Goal: Task Accomplishment & Management: Use online tool/utility

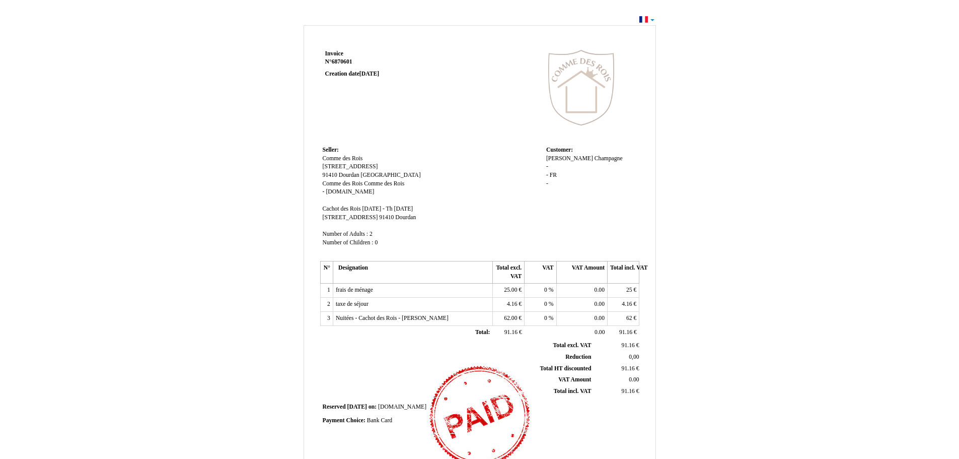
click at [593, 189] on div "[PERSON_NAME] Champagne - - FR FR -" at bounding box center [591, 176] width 91 height 42
click at [753, 283] on div "Invoice Invoice N° 6870601 6870601 Creation date [DATE] Seller: Seller: Comme d…" at bounding box center [479, 307] width 589 height 569
click at [485, 212] on td "Seller: Seller: Comme des Rois Comme des Rois [STREET_ADDRESS] [STREET_ADDRESS]…" at bounding box center [431, 200] width 223 height 115
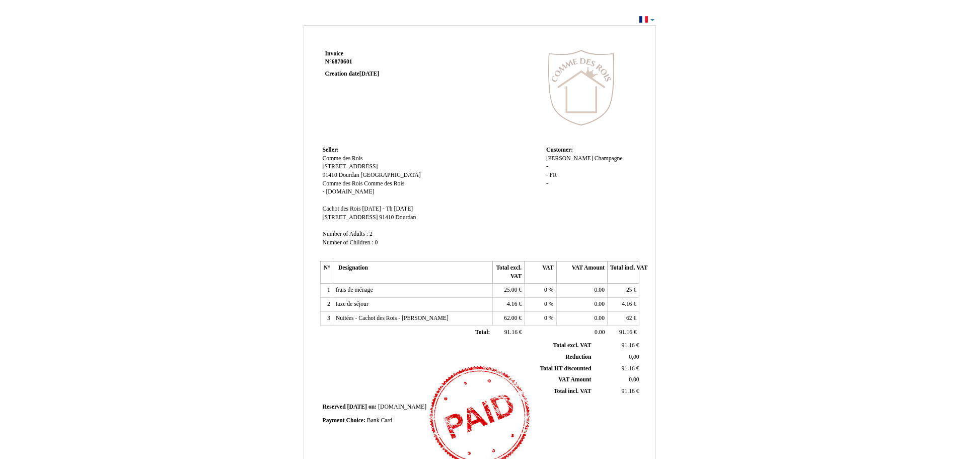
click at [485, 212] on td "Seller: Seller: Comme des Rois Comme des Rois [STREET_ADDRESS] [STREET_ADDRESS]…" at bounding box center [431, 200] width 223 height 115
drag, startPoint x: 485, startPoint y: 212, endPoint x: 430, endPoint y: 189, distance: 59.3
click at [430, 189] on td "Seller: Seller: Comme des Rois Comme des Rois [STREET_ADDRESS] [STREET_ADDRESS]…" at bounding box center [431, 200] width 223 height 115
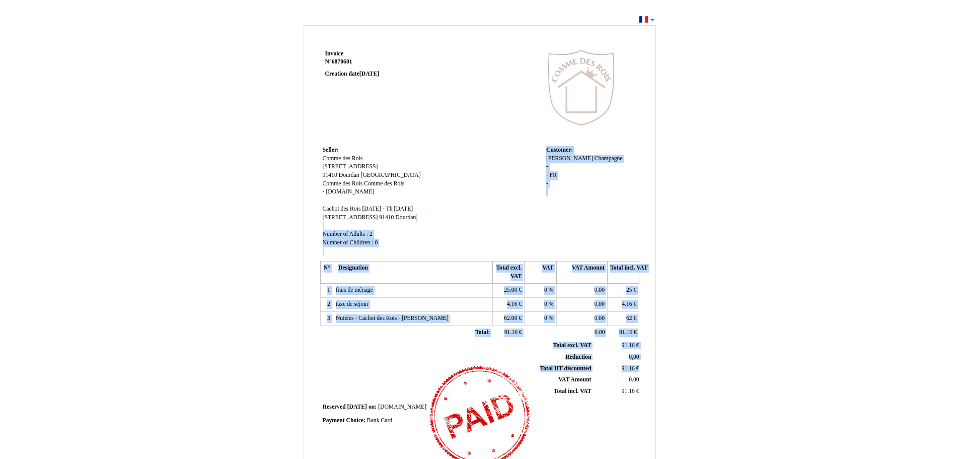
drag, startPoint x: 509, startPoint y: 378, endPoint x: 500, endPoint y: 218, distance: 159.8
click at [500, 218] on div "Invoice Invoice N° 6870601 6870601 Creation date [DATE] Seller: Seller: Comme d…" at bounding box center [479, 285] width 323 height 476
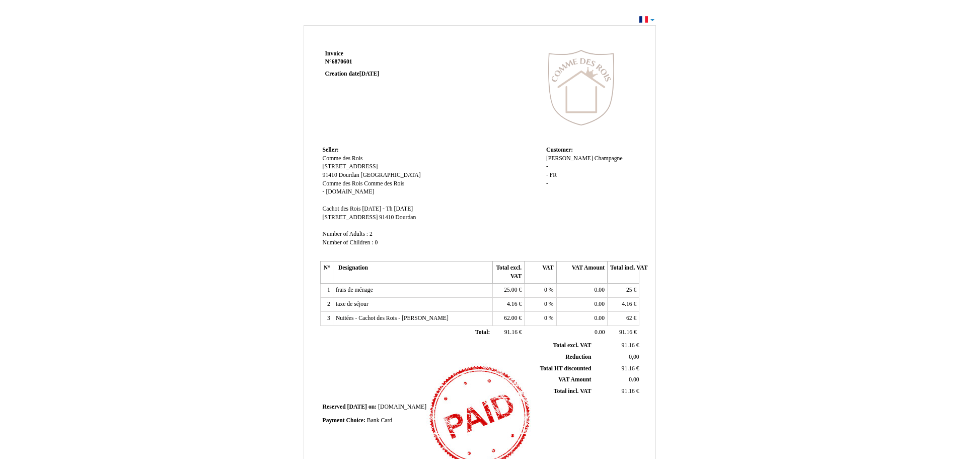
click at [738, 344] on div "Invoice Invoice N° 6870601 6870601 Creation date [DATE] Seller: Seller: Comme d…" at bounding box center [479, 307] width 589 height 569
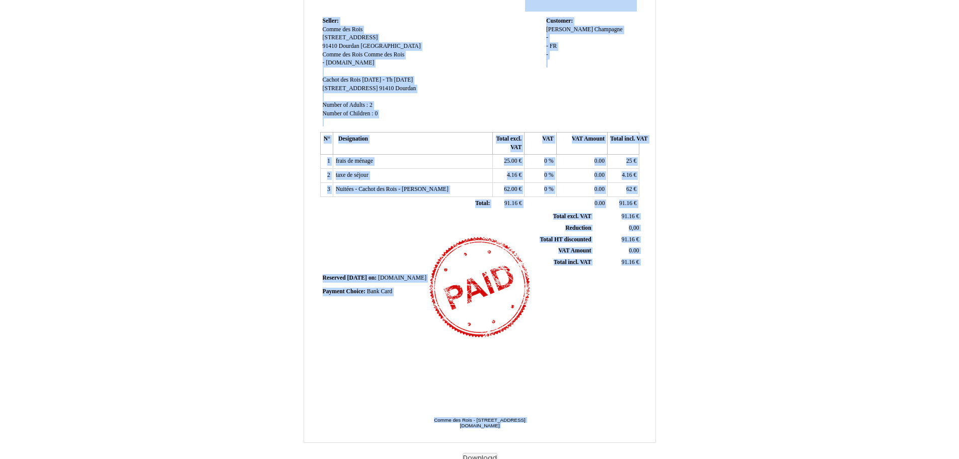
scroll to position [133, 0]
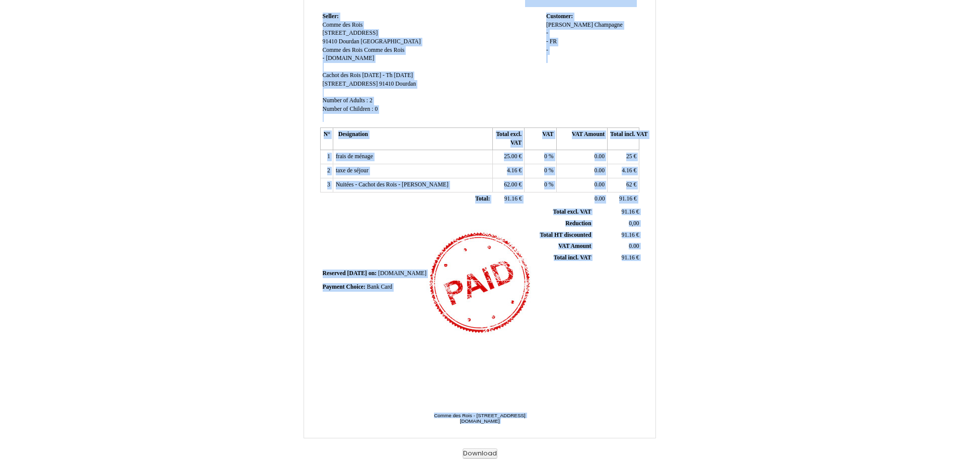
drag, startPoint x: 320, startPoint y: 39, endPoint x: 616, endPoint y: 421, distance: 483.5
click at [616, 421] on div "Invoice Invoice N° 6870601 6870601 Creation date [DATE] Seller: Seller: Comme d…" at bounding box center [479, 165] width 352 height 546
copy div "Loremip D° 0309576 Sitametc adip 24 Elitsed 9550 Doeius: Tempo inc Utla 15, etd…"
